Goal: Task Accomplishment & Management: Manage account settings

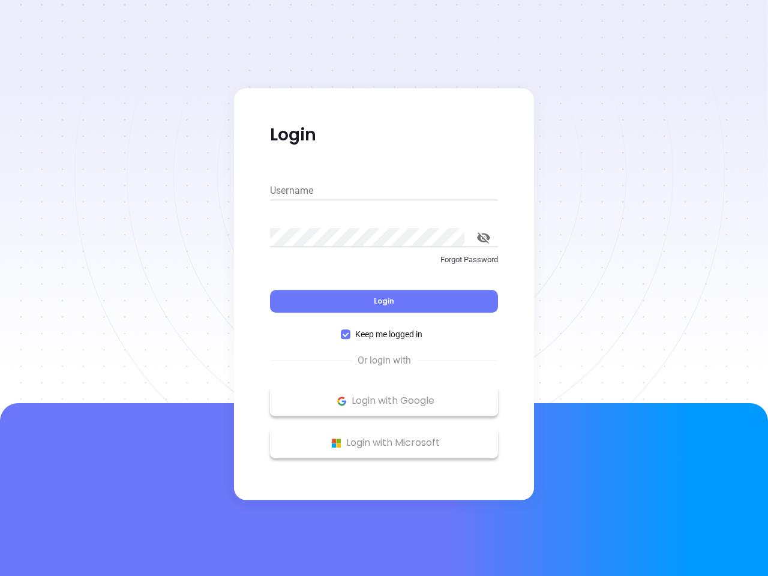
click at [384, 288] on div "Login" at bounding box center [384, 293] width 228 height 37
click at [384, 191] on input "Username" at bounding box center [384, 190] width 228 height 19
click at [483, 237] on icon "toggle password visibility" at bounding box center [483, 237] width 13 height 11
click at [384, 301] on span "Login" at bounding box center [384, 301] width 20 height 10
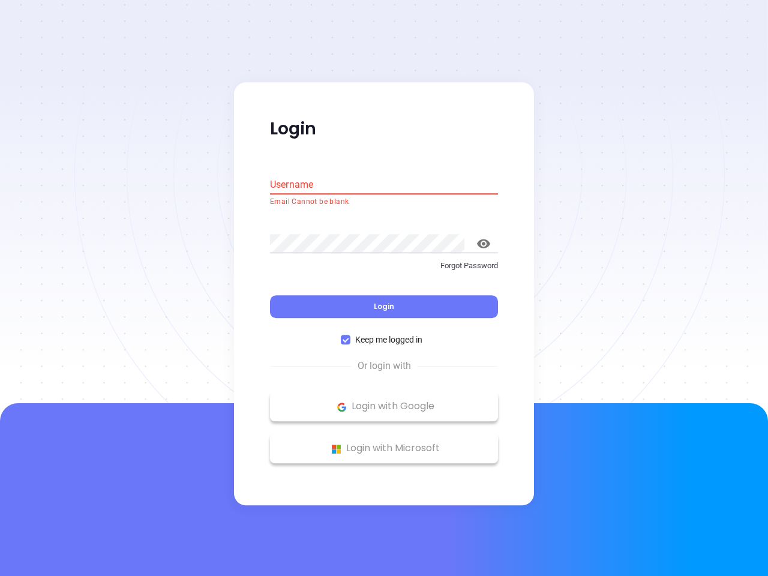
click at [384, 334] on span "Keep me logged in" at bounding box center [388, 339] width 77 height 13
click at [350, 335] on input "Keep me logged in" at bounding box center [346, 340] width 10 height 10
checkbox input "false"
click at [384, 401] on p "Login with Google" at bounding box center [384, 407] width 216 height 18
click at [384, 443] on p "Login with Microsoft" at bounding box center [384, 449] width 216 height 18
